Goal: Unclear: Unclear

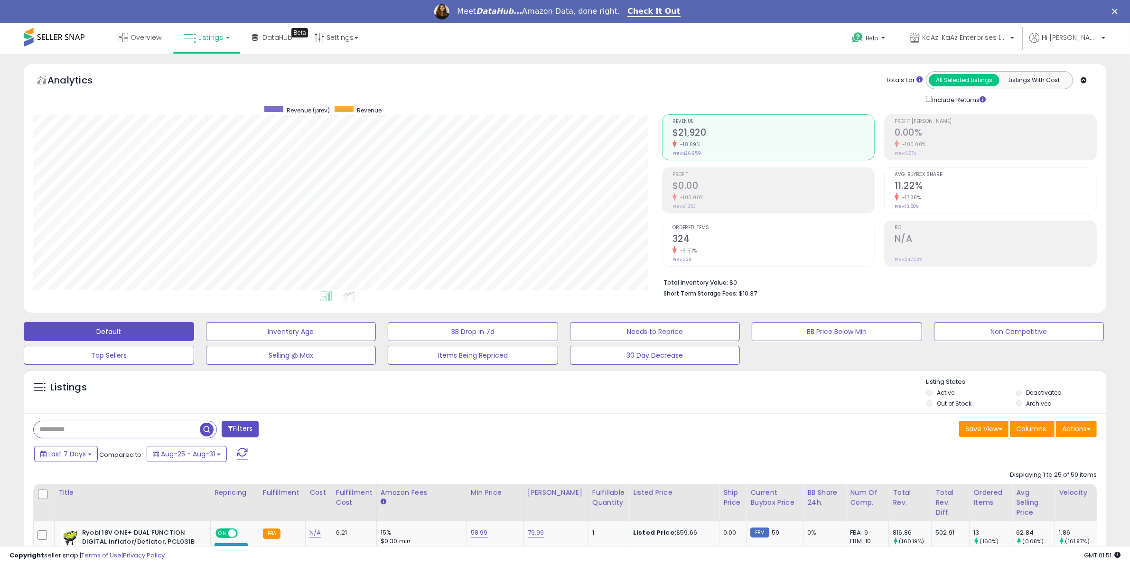
scroll to position [195, 629]
